Goal: Navigation & Orientation: Locate item on page

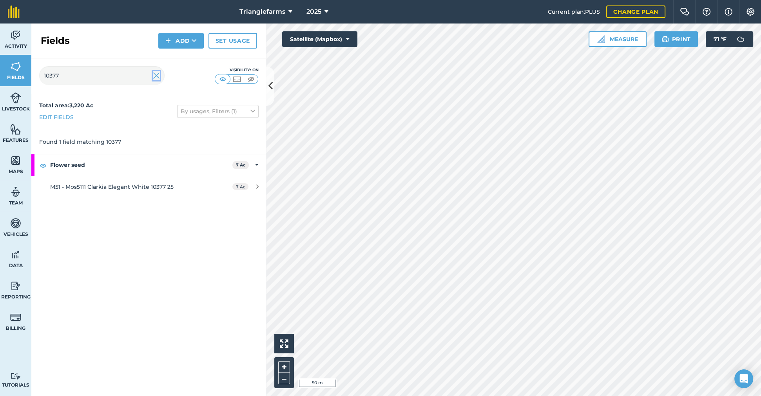
click at [155, 72] on img at bounding box center [156, 75] width 7 height 9
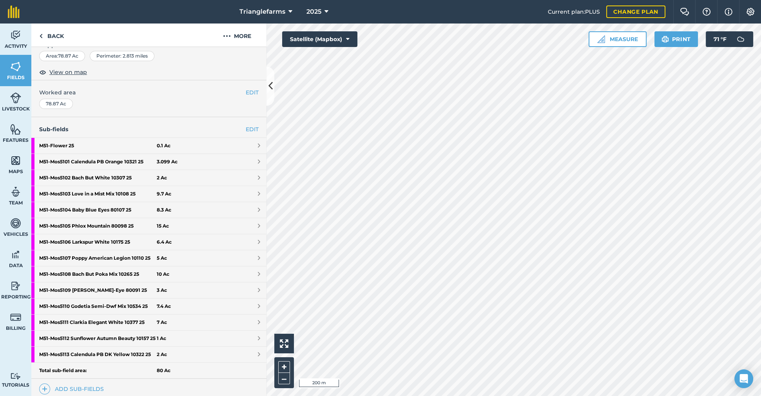
scroll to position [71, 0]
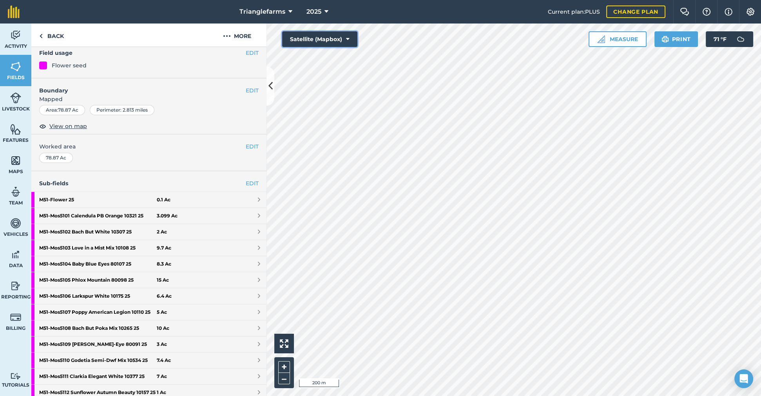
click at [326, 39] on button "Satellite (Mapbox)" at bounding box center [319, 39] width 75 height 16
click at [321, 119] on button "Terrain" at bounding box center [319, 118] width 75 height 16
click at [306, 38] on button "Terrain" at bounding box center [319, 39] width 75 height 16
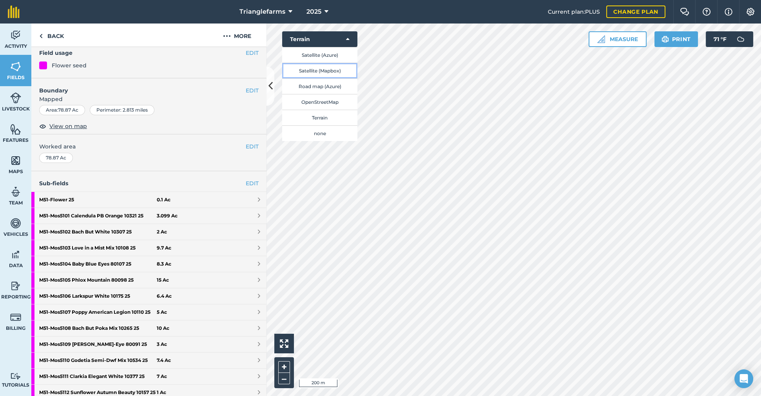
click at [315, 70] on button "Satellite (Mapbox)" at bounding box center [319, 71] width 75 height 16
